Goal: Task Accomplishment & Management: Use online tool/utility

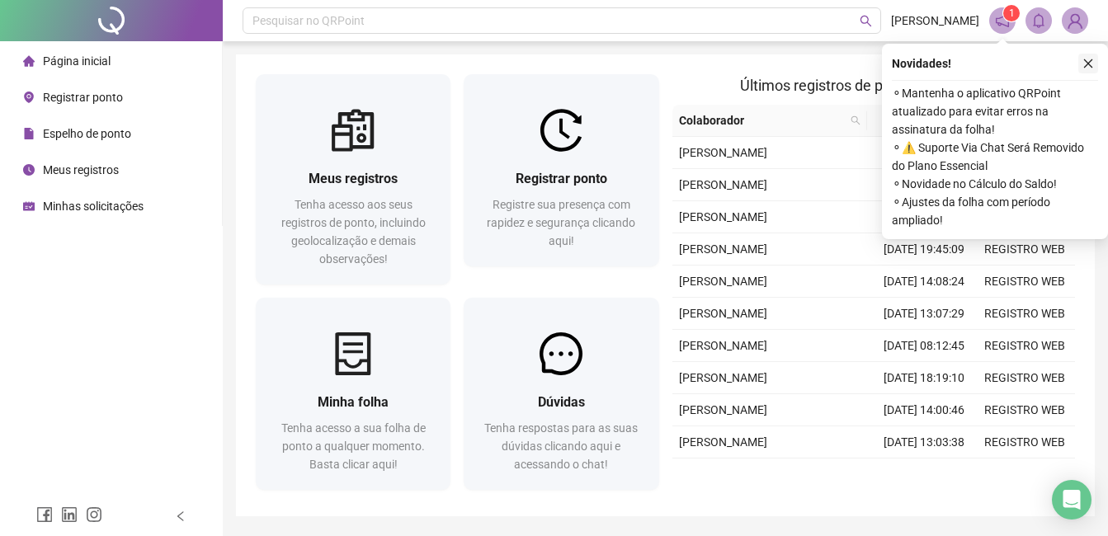
drag, startPoint x: 1095, startPoint y: 63, endPoint x: 1084, endPoint y: 68, distance: 12.2
click at [1094, 63] on button "button" at bounding box center [1088, 64] width 20 height 20
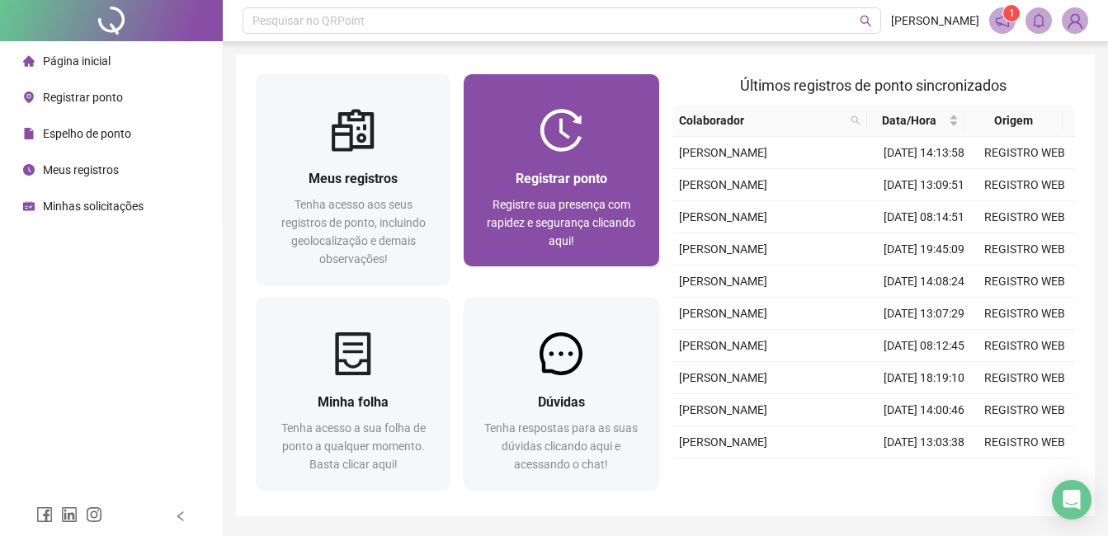
click at [556, 171] on span "Registrar ponto" at bounding box center [562, 179] width 92 height 16
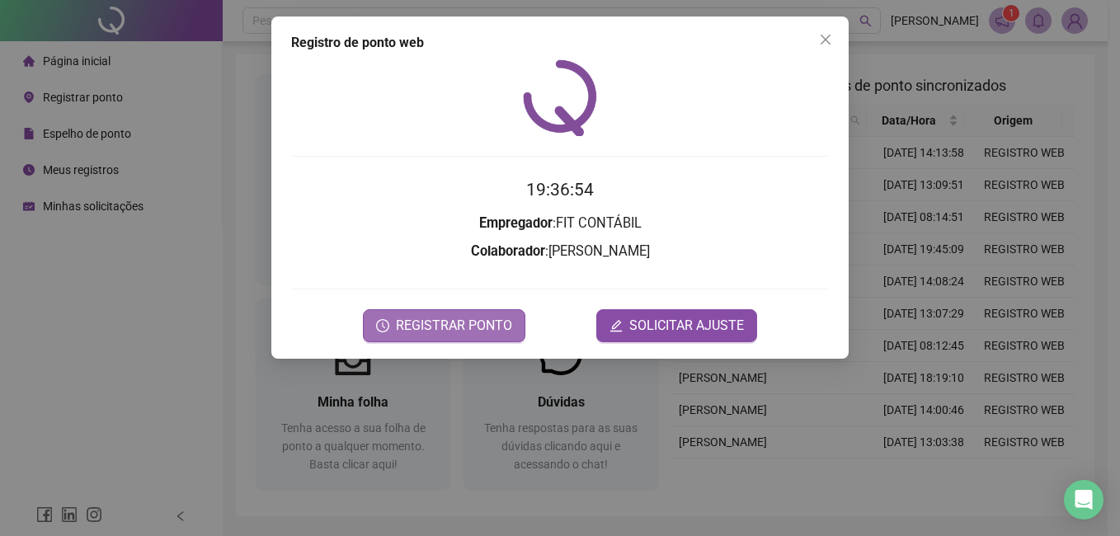
click at [454, 323] on span "REGISTRAR PONTO" at bounding box center [454, 326] width 116 height 20
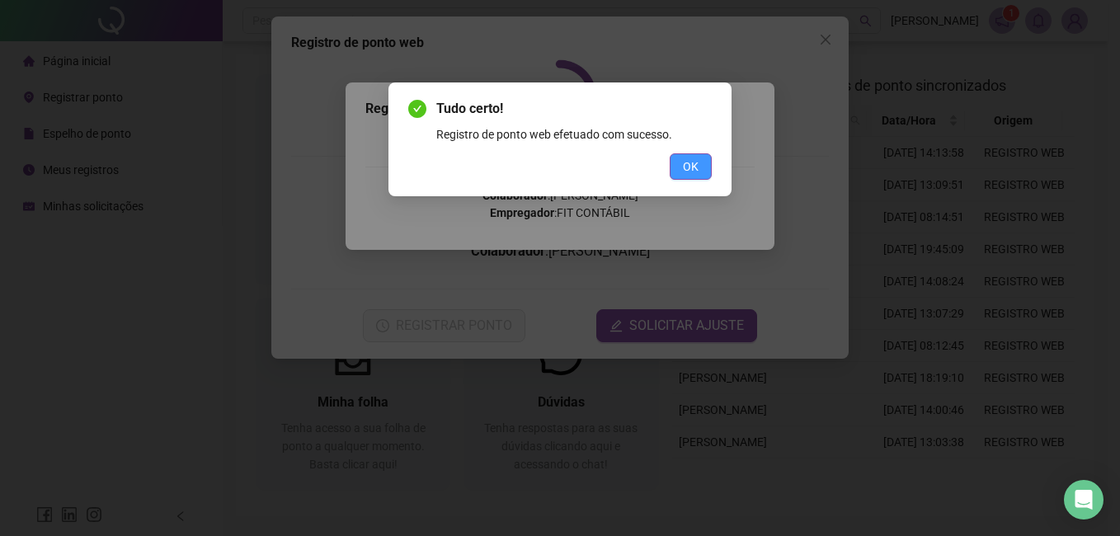
click at [694, 169] on span "OK" at bounding box center [691, 167] width 16 height 18
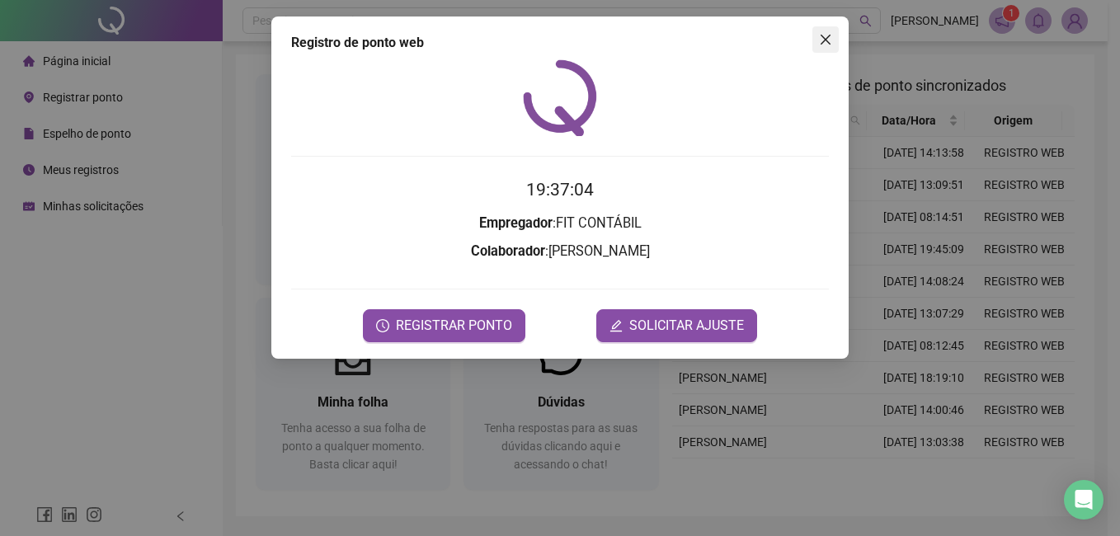
click at [821, 42] on icon "close" at bounding box center [825, 39] width 13 height 13
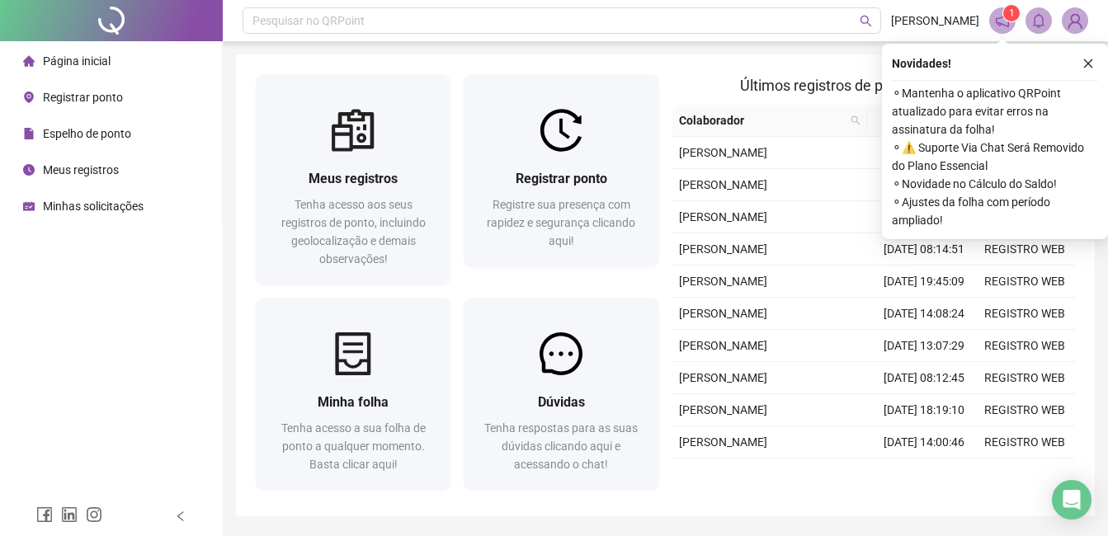
click at [1094, 64] on button "button" at bounding box center [1088, 64] width 20 height 20
